Goal: Check status: Check status

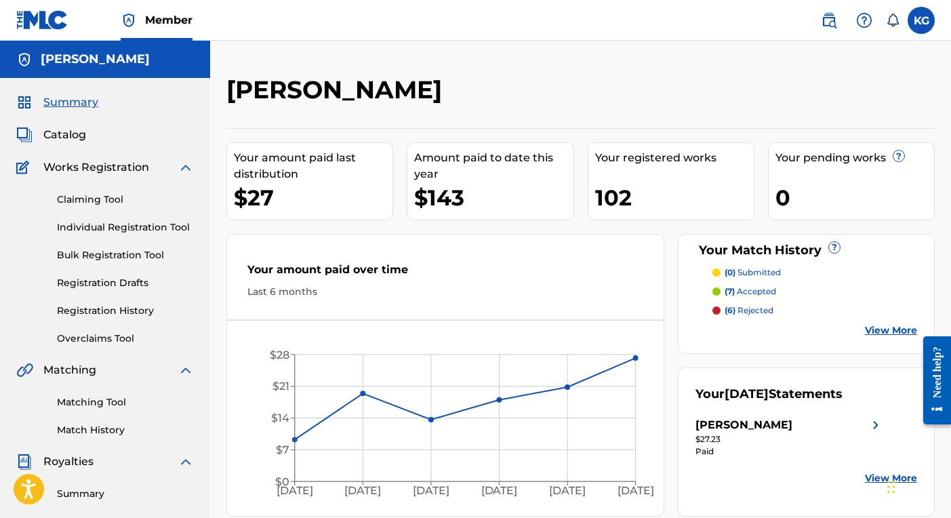
click at [117, 337] on link "Overclaims Tool" at bounding box center [125, 338] width 137 height 14
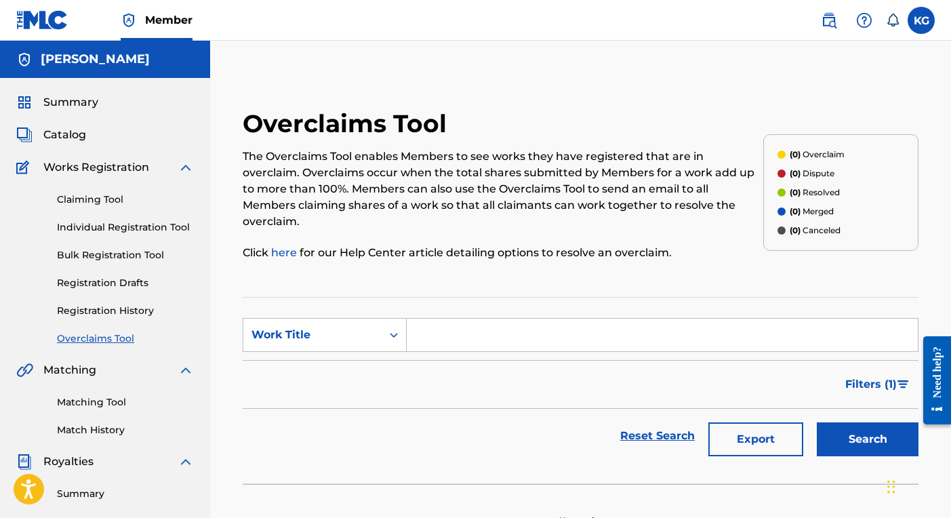
click at [125, 310] on link "Registration History" at bounding box center [125, 311] width 137 height 14
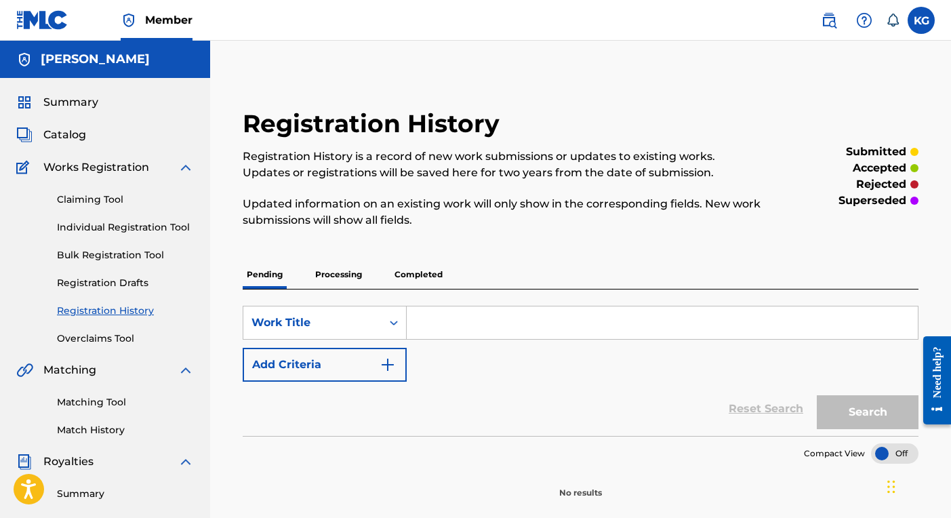
click at [119, 257] on link "Bulk Registration Tool" at bounding box center [125, 255] width 137 height 14
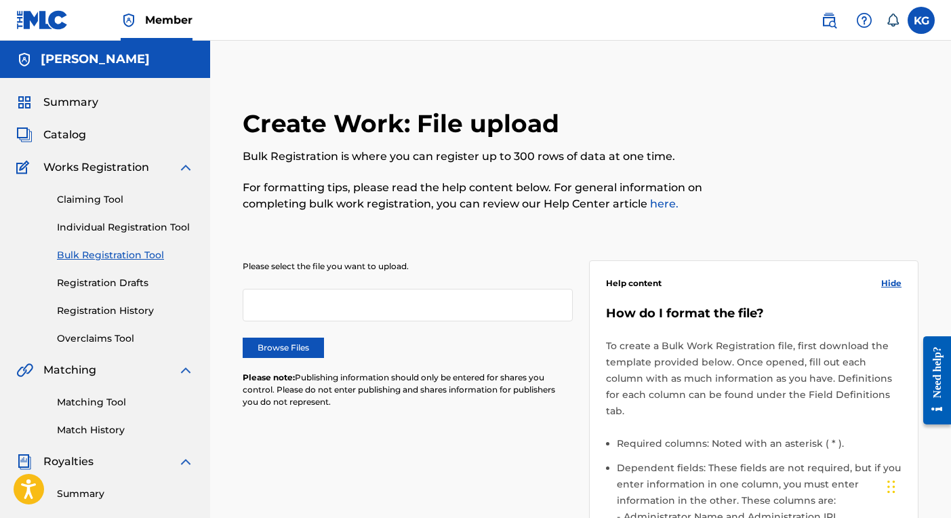
click at [123, 310] on link "Registration History" at bounding box center [125, 311] width 137 height 14
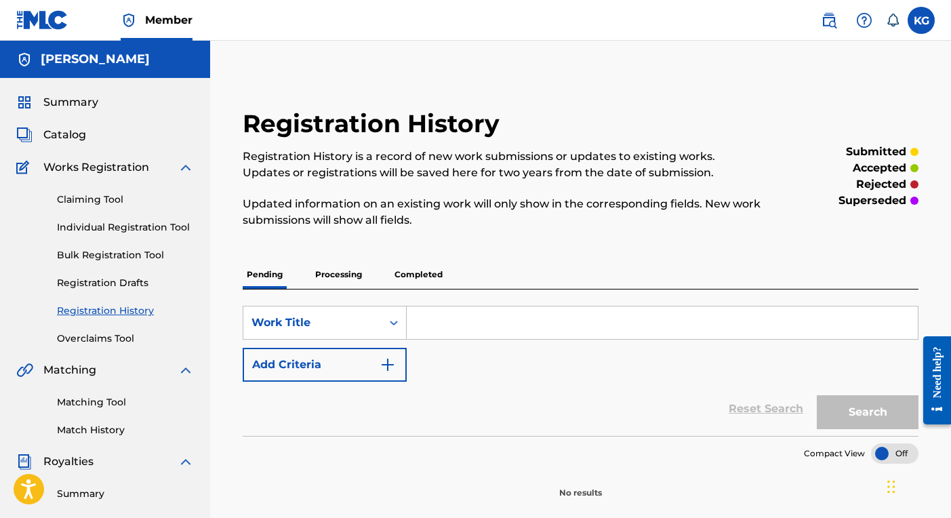
click at [331, 276] on p "Processing" at bounding box center [338, 274] width 55 height 28
click at [419, 273] on p "Completed" at bounding box center [418, 274] width 56 height 28
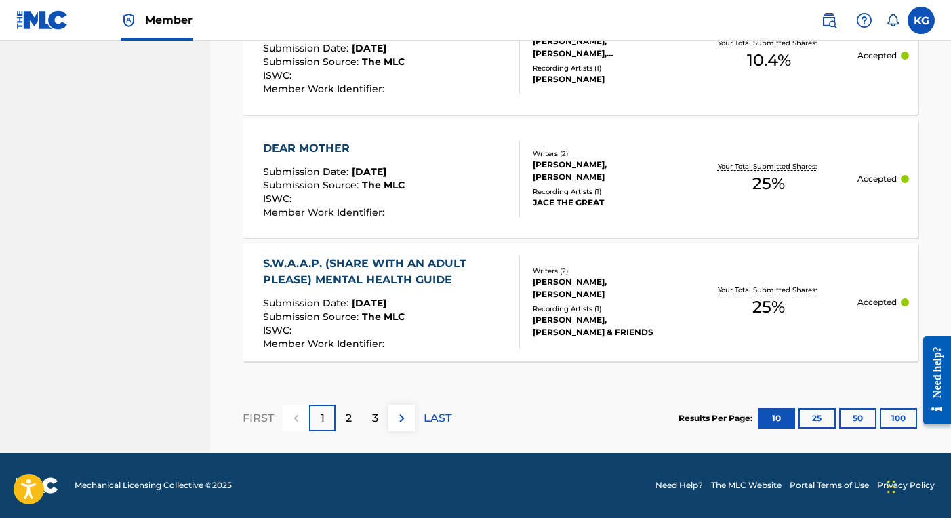
scroll to position [1393, 0]
click at [441, 421] on p "LAST" at bounding box center [437, 418] width 28 height 16
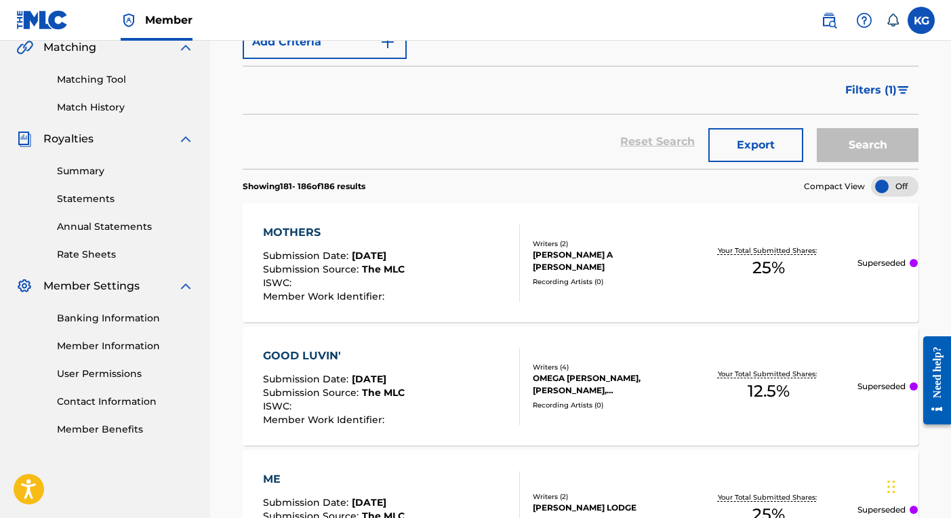
click at [885, 262] on p "Superseded" at bounding box center [881, 263] width 48 height 12
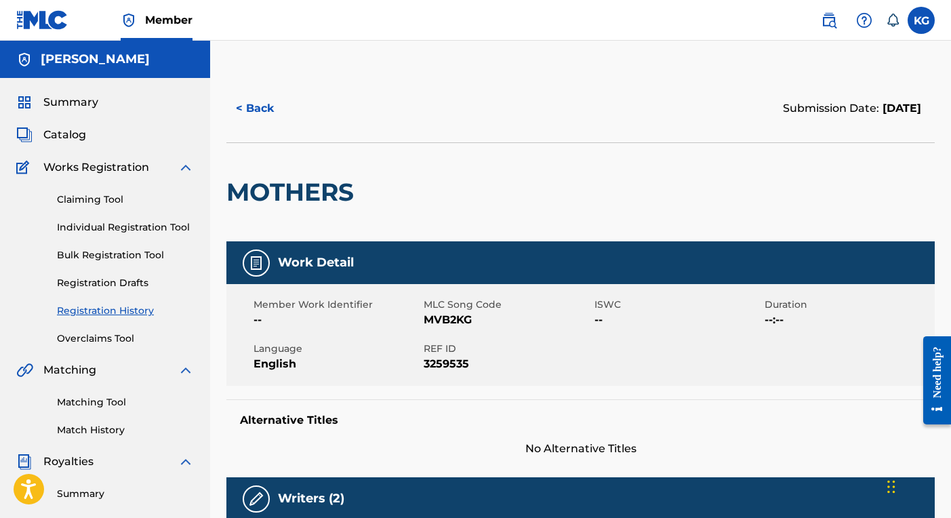
click at [253, 108] on button "< Back" at bounding box center [266, 108] width 81 height 34
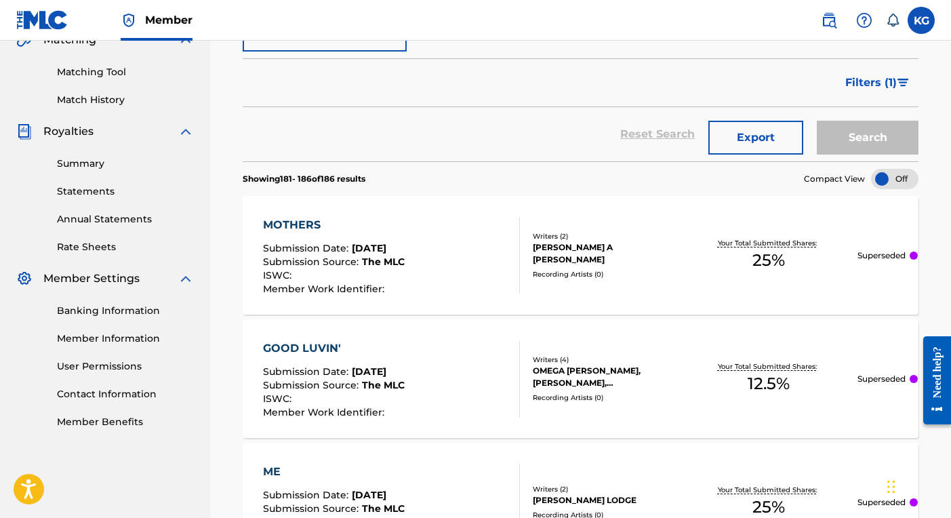
scroll to position [334, 0]
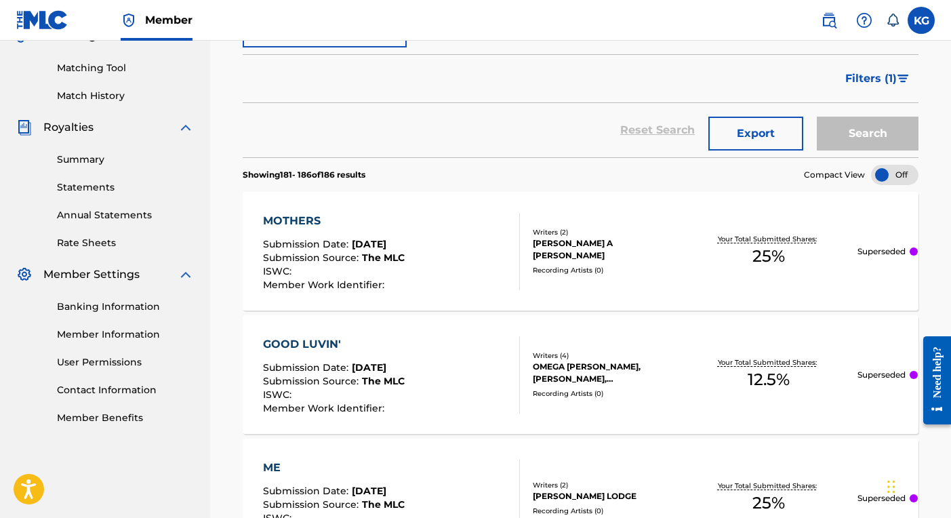
click at [914, 249] on div at bounding box center [913, 251] width 8 height 8
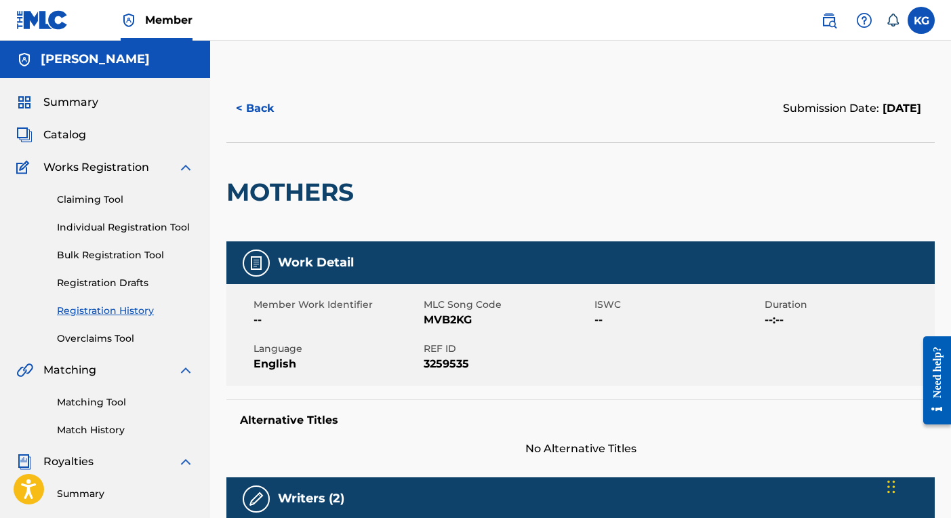
click at [257, 113] on button "< Back" at bounding box center [266, 108] width 81 height 34
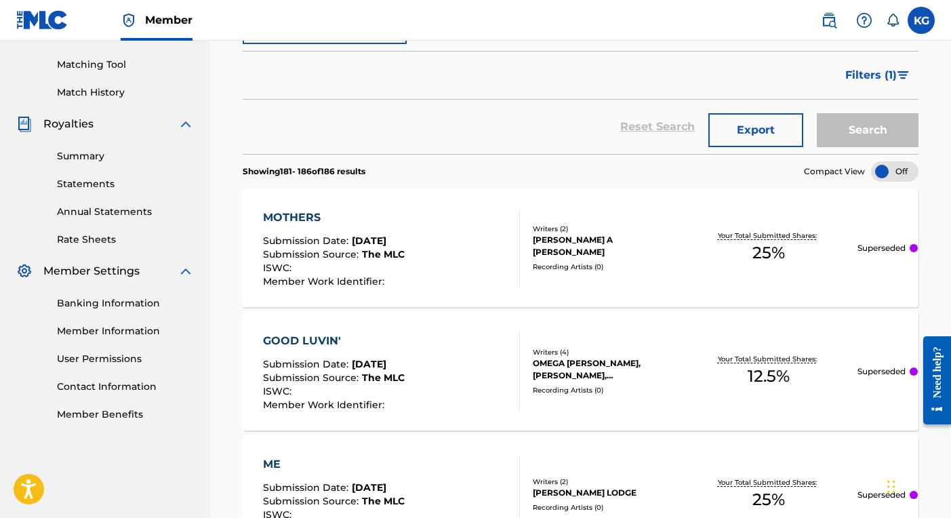
scroll to position [339, 0]
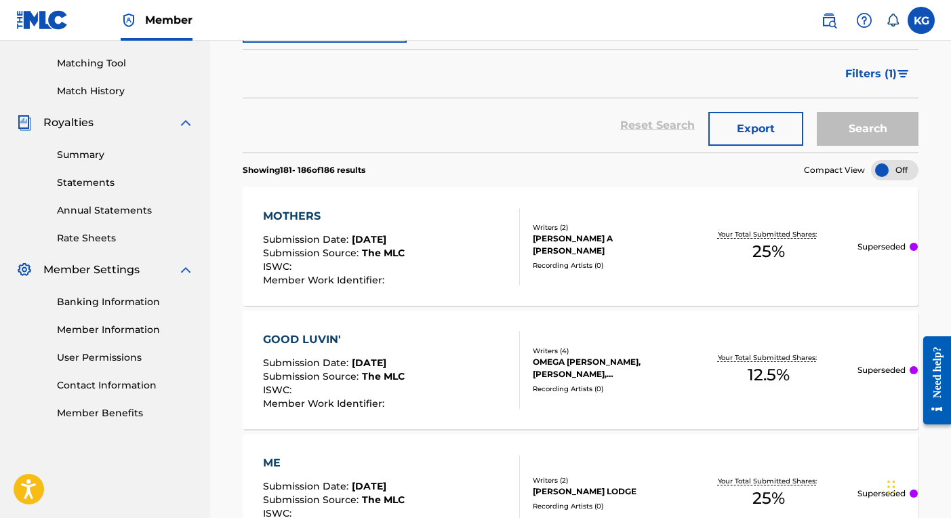
click at [362, 247] on span "The MLC" at bounding box center [383, 253] width 43 height 12
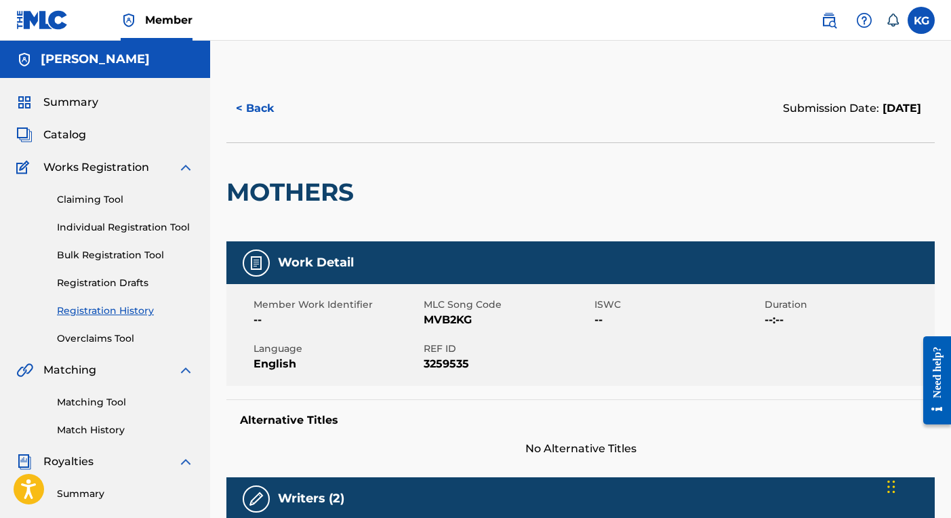
click at [261, 104] on button "< Back" at bounding box center [266, 108] width 81 height 34
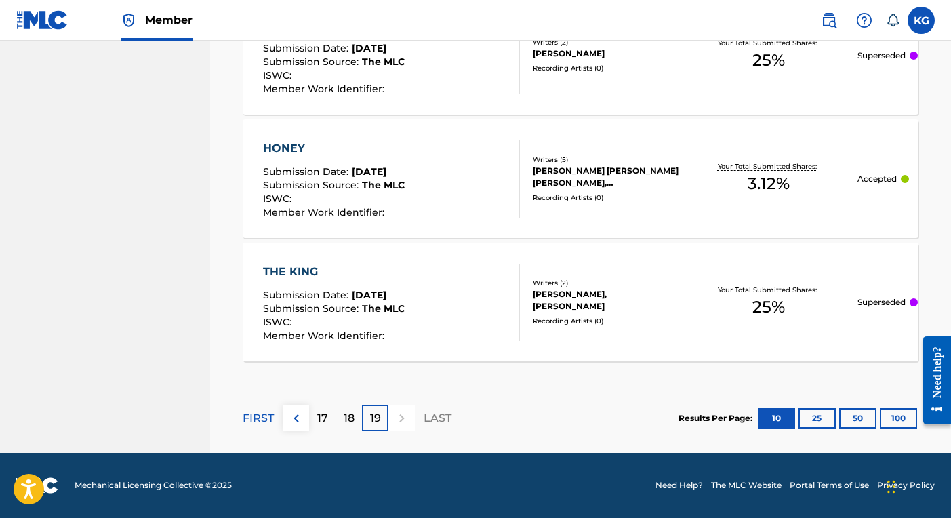
scroll to position [900, 0]
click at [440, 417] on p "LAST" at bounding box center [437, 418] width 28 height 16
click at [295, 421] on img at bounding box center [296, 418] width 16 height 16
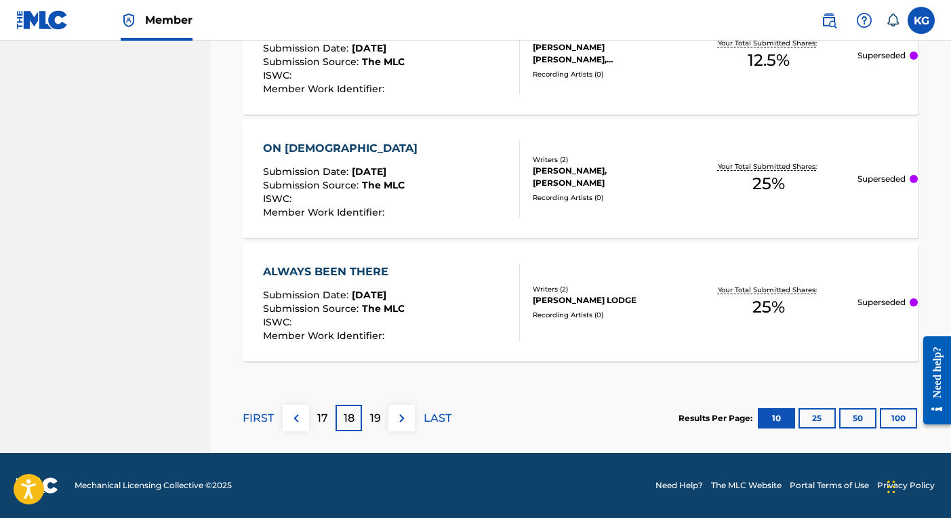
scroll to position [1393, 0]
click at [296, 415] on img at bounding box center [296, 418] width 16 height 16
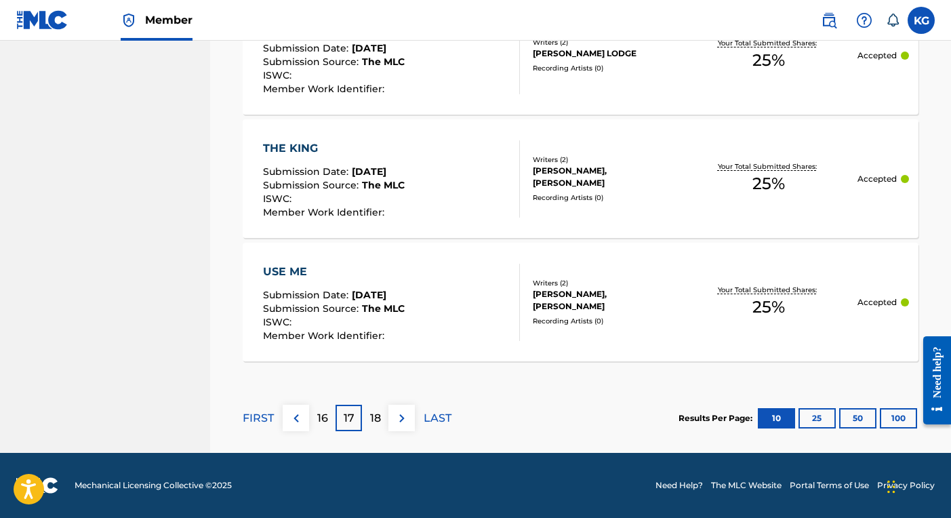
click at [321, 420] on p "16" at bounding box center [322, 418] width 11 height 16
click at [295, 415] on img at bounding box center [296, 418] width 16 height 16
click at [295, 422] on img at bounding box center [296, 418] width 16 height 16
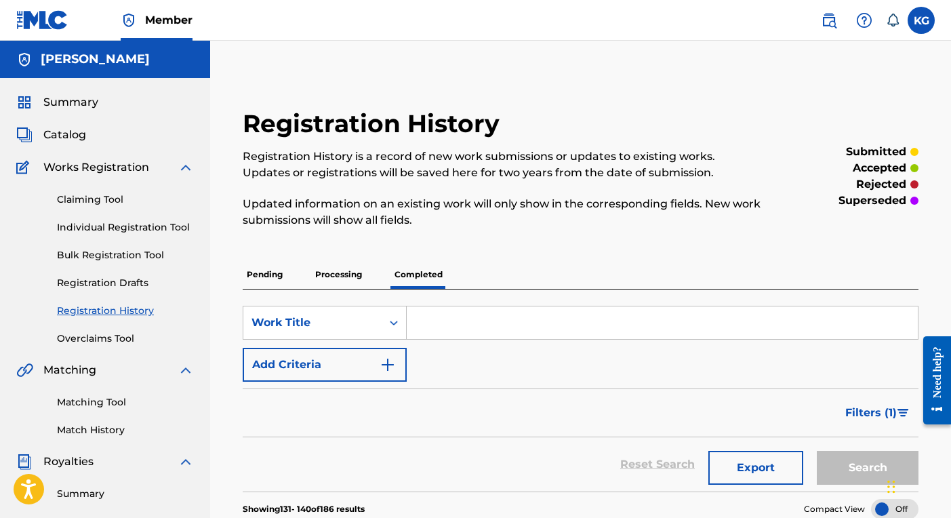
scroll to position [0, 0]
click at [138, 310] on link "Registration History" at bounding box center [125, 311] width 137 height 14
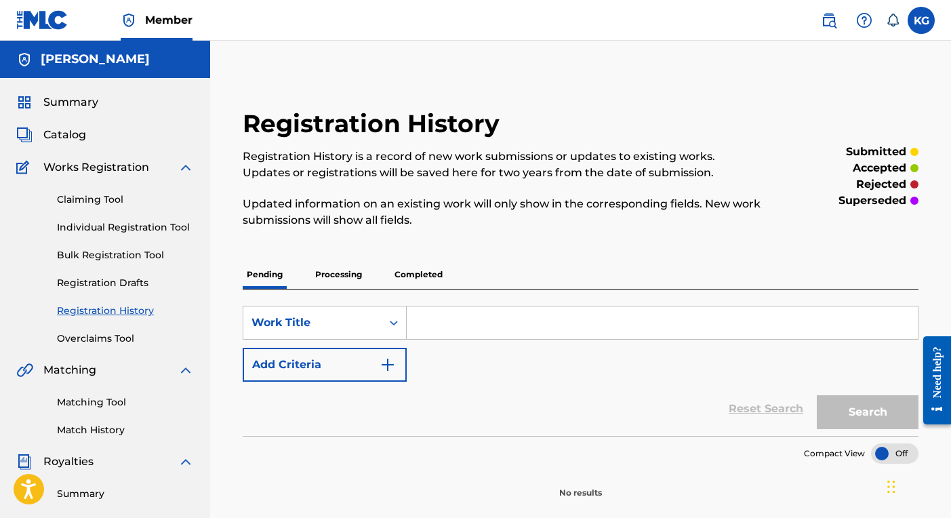
click at [341, 276] on p "Processing" at bounding box center [338, 274] width 55 height 28
click at [418, 272] on p "Completed" at bounding box center [418, 274] width 56 height 28
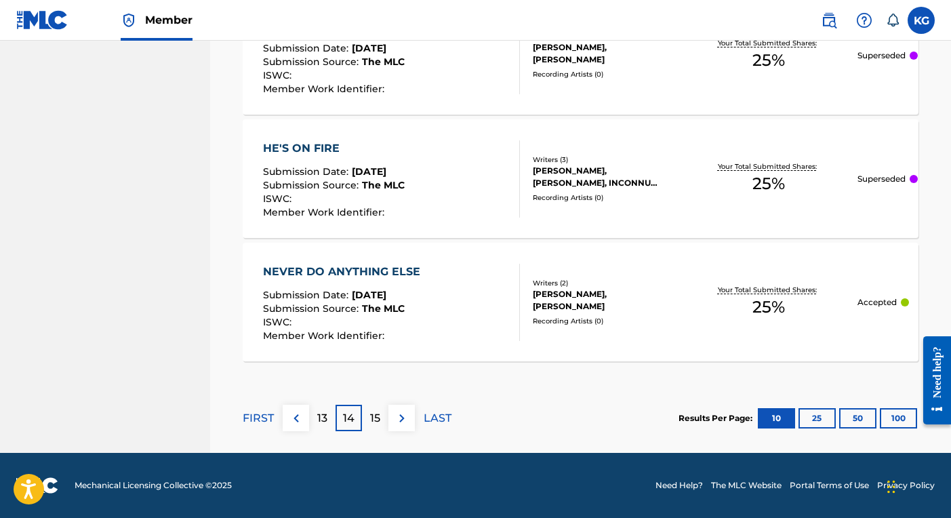
scroll to position [1393, 0]
click at [257, 417] on p "FIRST" at bounding box center [258, 418] width 31 height 16
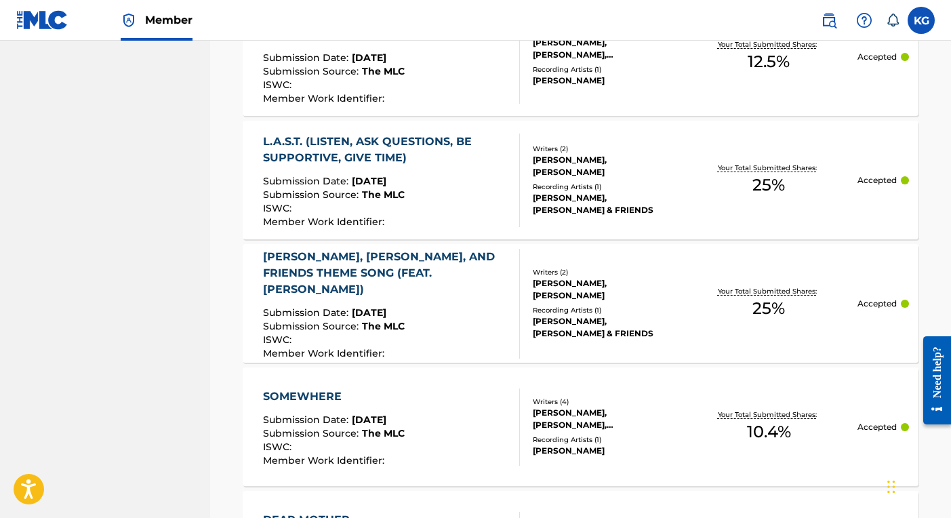
scroll to position [1019, 0]
